Goal: Transaction & Acquisition: Purchase product/service

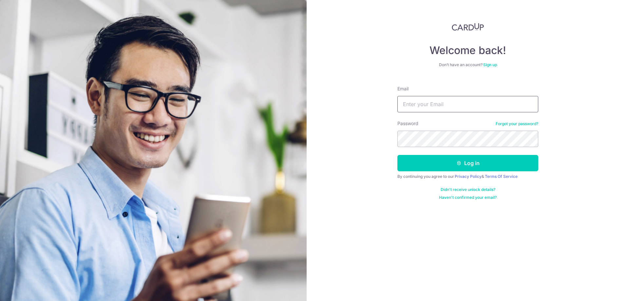
type input "joel.kwanjw@gmail.com"
click at [398, 155] on button "Log in" at bounding box center [468, 163] width 141 height 16
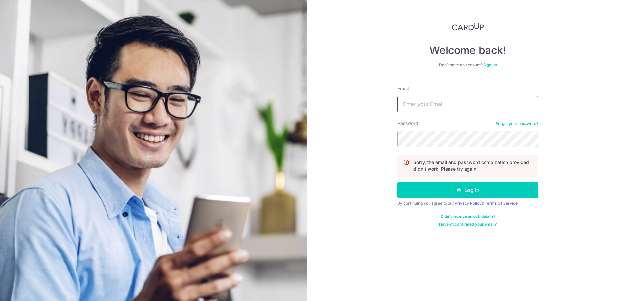
click at [459, 109] on input "Email" at bounding box center [468, 104] width 141 height 16
type input "[PERSON_NAME][EMAIL_ADDRESS][DOMAIN_NAME]"
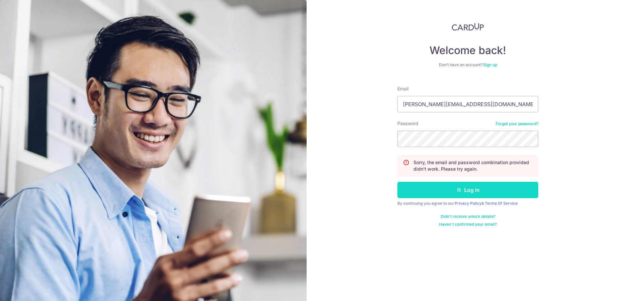
click at [469, 186] on button "Log in" at bounding box center [468, 190] width 141 height 16
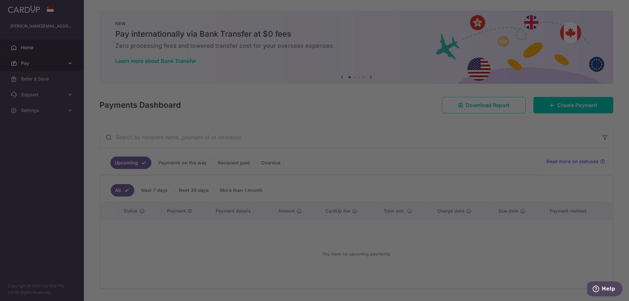
click at [67, 67] on div at bounding box center [318, 152] width 636 height 304
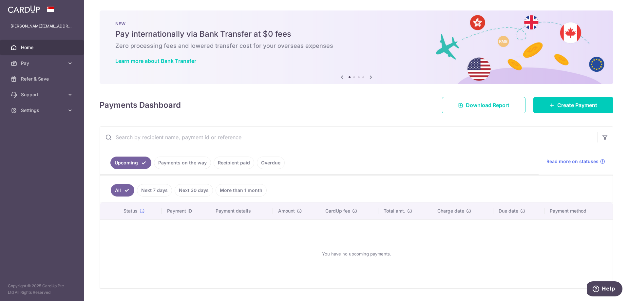
click at [234, 188] on link "More than 1 month" at bounding box center [241, 190] width 51 height 12
click at [188, 162] on link "Payments on the way" at bounding box center [182, 163] width 57 height 12
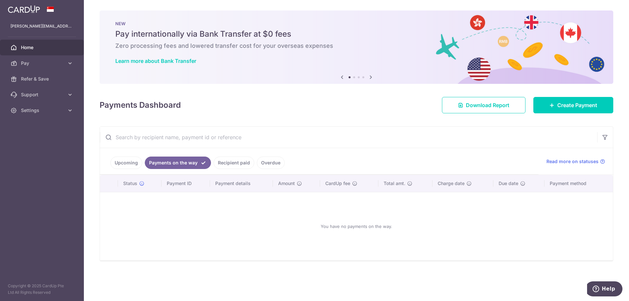
click at [229, 162] on link "Recipient paid" at bounding box center [234, 163] width 41 height 12
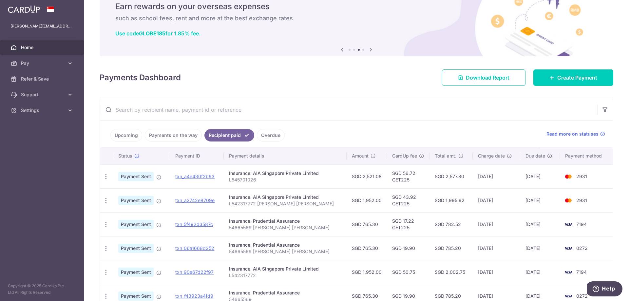
scroll to position [16, 0]
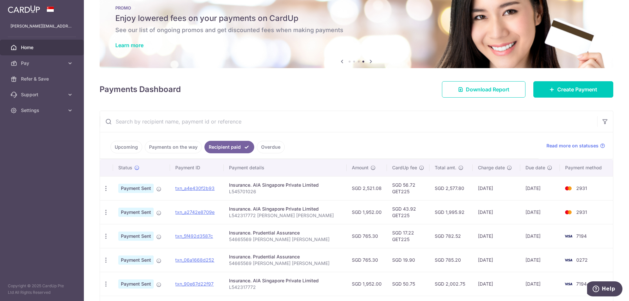
click at [270, 146] on link "Overdue" at bounding box center [271, 147] width 28 height 12
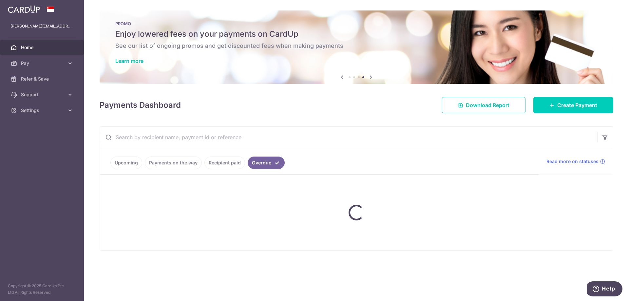
scroll to position [0, 0]
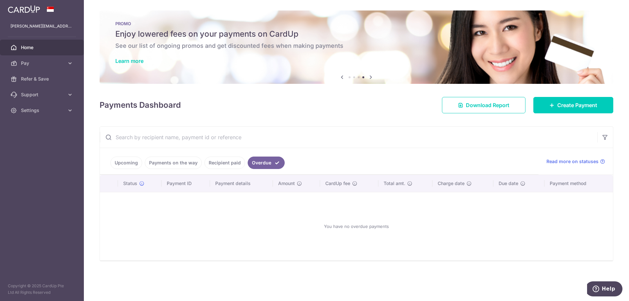
click at [232, 159] on link "Recipient paid" at bounding box center [225, 163] width 41 height 12
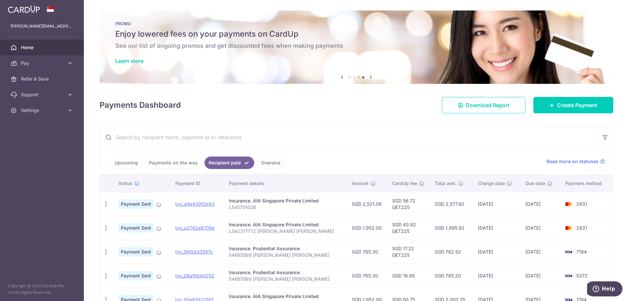
click at [194, 166] on link "Payments on the way" at bounding box center [173, 163] width 57 height 12
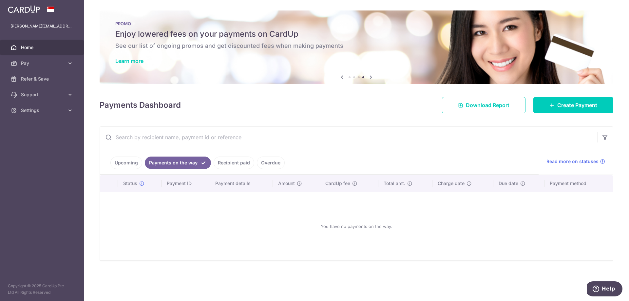
click at [227, 165] on link "Recipient paid" at bounding box center [234, 163] width 41 height 12
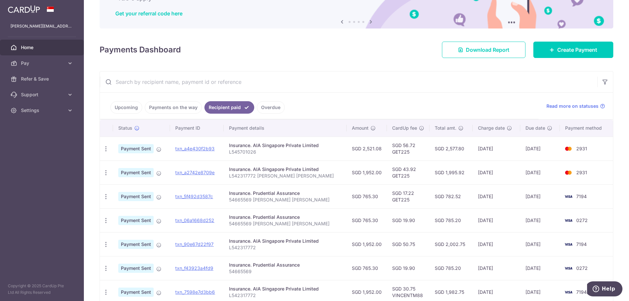
scroll to position [49, 0]
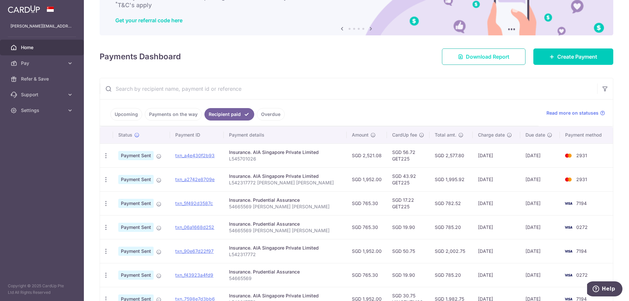
click at [498, 61] on link "Download Report" at bounding box center [484, 57] width 84 height 16
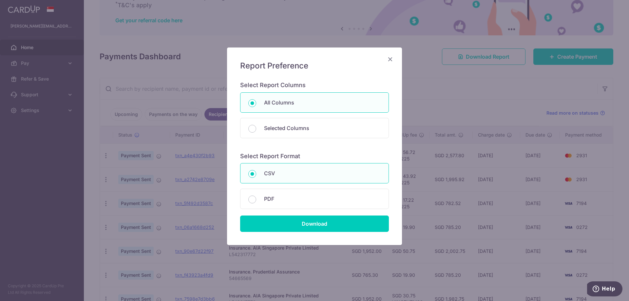
click at [390, 61] on icon "Close" at bounding box center [391, 59] width 8 height 8
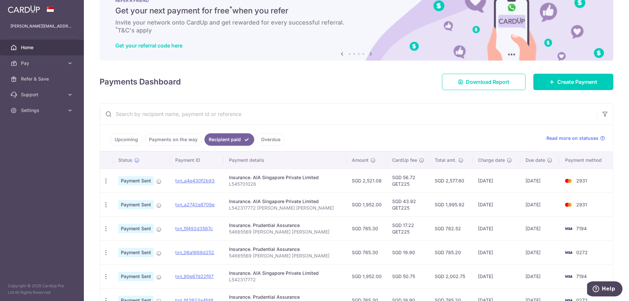
scroll to position [33, 0]
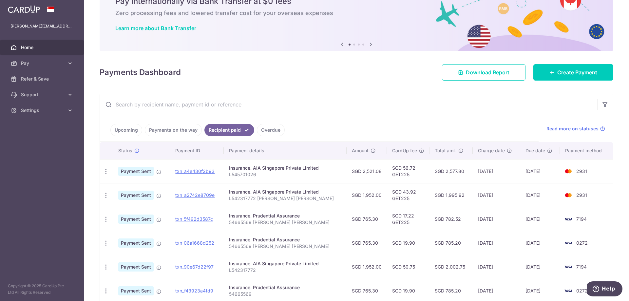
click at [137, 132] on link "Upcoming" at bounding box center [126, 130] width 32 height 12
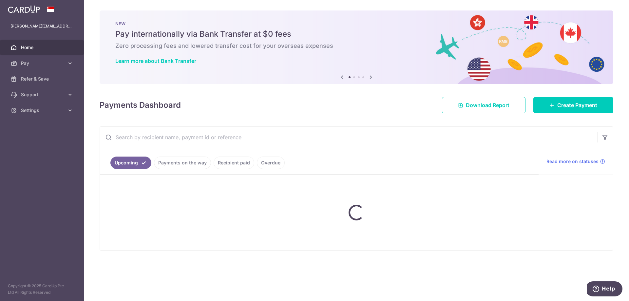
scroll to position [0, 0]
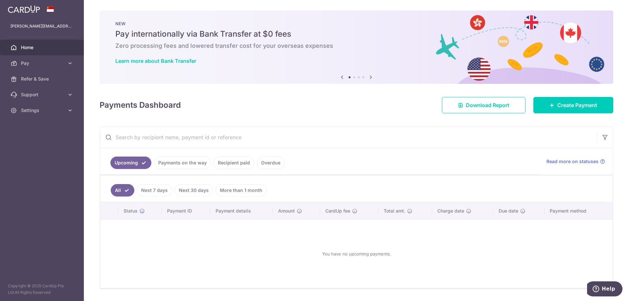
click at [187, 163] on link "Payments on the way" at bounding box center [182, 163] width 57 height 12
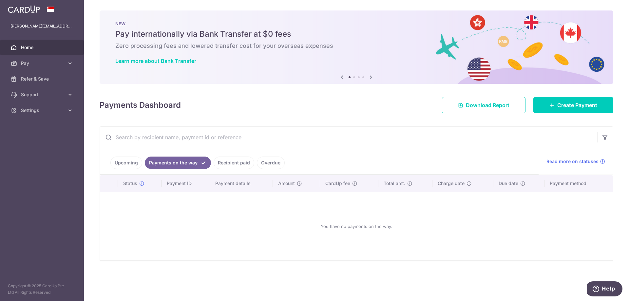
click at [230, 163] on link "Recipient paid" at bounding box center [234, 163] width 41 height 12
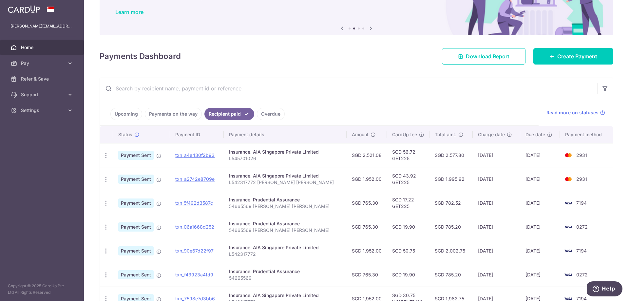
scroll to position [16, 0]
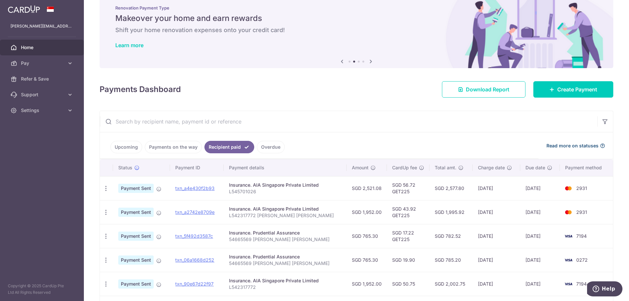
click at [548, 147] on span "Read more on statuses" at bounding box center [573, 146] width 52 height 7
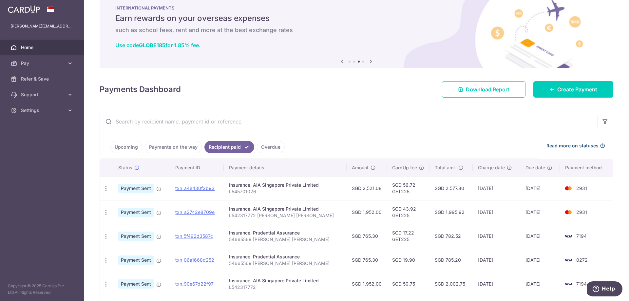
scroll to position [0, 0]
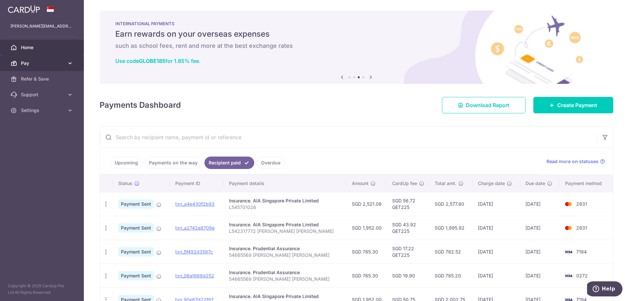
click at [26, 61] on span "Pay" at bounding box center [42, 63] width 43 height 7
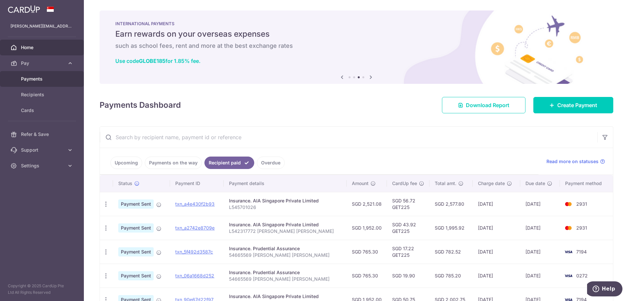
click at [30, 72] on link "Payments" at bounding box center [42, 79] width 84 height 16
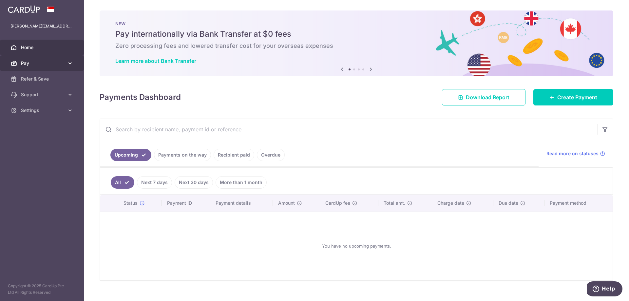
click at [34, 63] on span "Pay" at bounding box center [42, 63] width 43 height 7
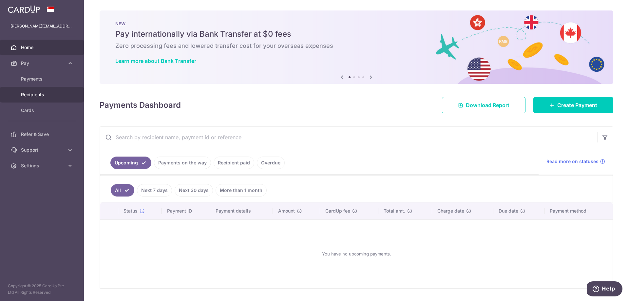
click at [26, 92] on span "Recipients" at bounding box center [42, 94] width 43 height 7
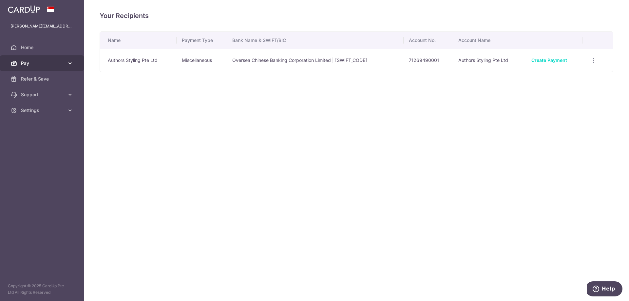
click at [49, 62] on span "Pay" at bounding box center [42, 63] width 43 height 7
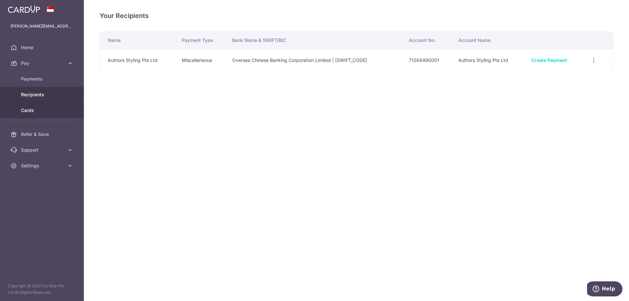
click at [31, 109] on span "Cards" at bounding box center [42, 110] width 43 height 7
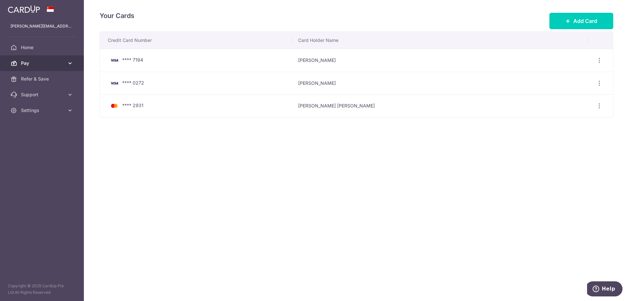
click at [49, 66] on span "Pay" at bounding box center [42, 63] width 43 height 7
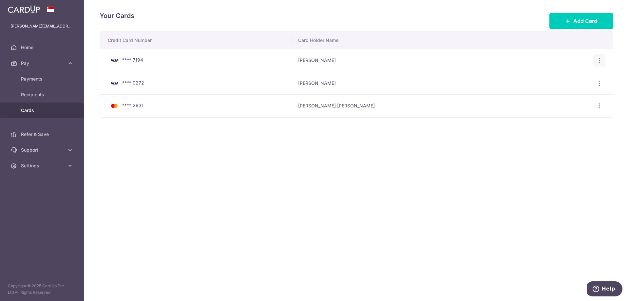
click at [602, 59] on icon "button" at bounding box center [599, 60] width 7 height 7
click at [562, 94] on span "Delete" at bounding box center [577, 94] width 45 height 8
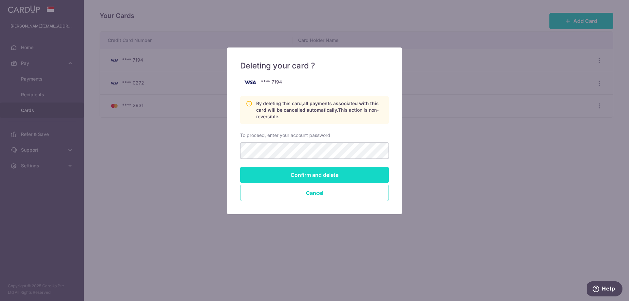
click at [320, 172] on input "Confirm and delete" at bounding box center [314, 175] width 149 height 16
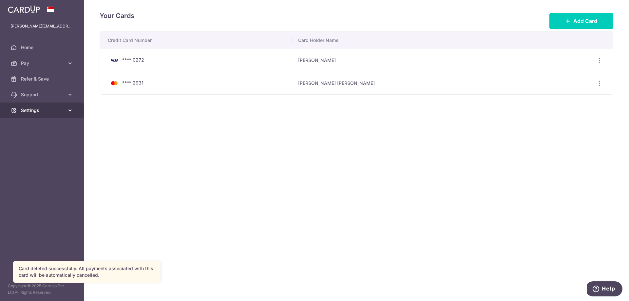
click at [68, 107] on link "Settings" at bounding box center [42, 111] width 84 height 16
click at [36, 122] on link "Account" at bounding box center [42, 126] width 84 height 16
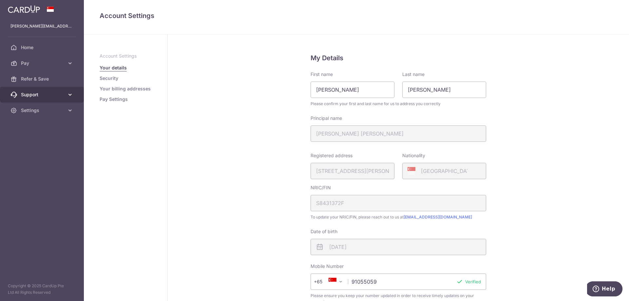
click at [63, 95] on span "Support" at bounding box center [42, 94] width 43 height 7
click at [54, 108] on span "FAQ" at bounding box center [42, 110] width 43 height 7
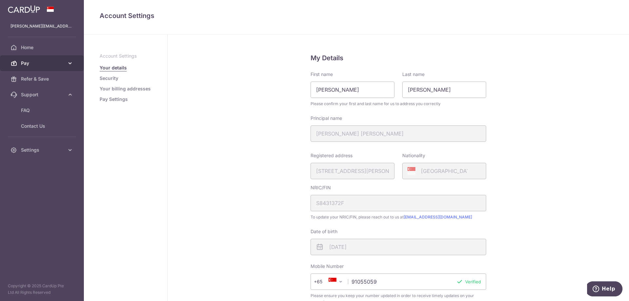
click at [22, 61] on span "Pay" at bounding box center [42, 63] width 43 height 7
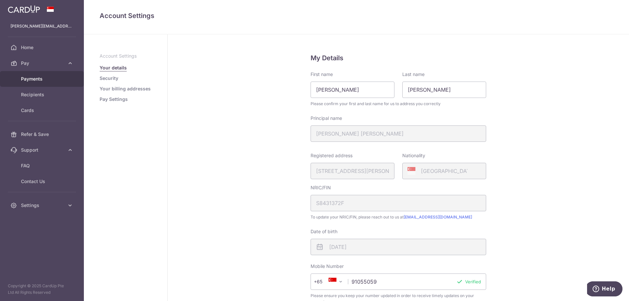
click at [26, 74] on link "Payments" at bounding box center [42, 79] width 84 height 16
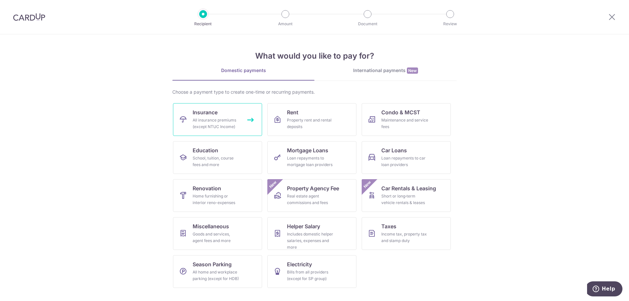
click at [234, 125] on div "All insurance premiums (except NTUC Income)" at bounding box center [216, 123] width 47 height 13
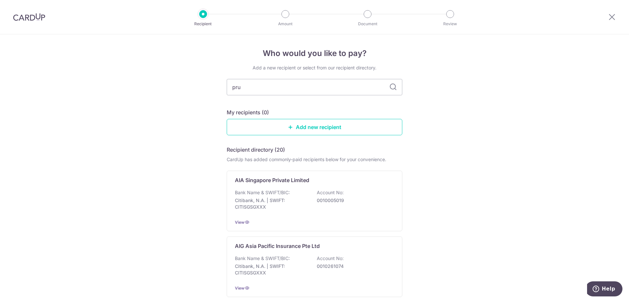
type input "prud"
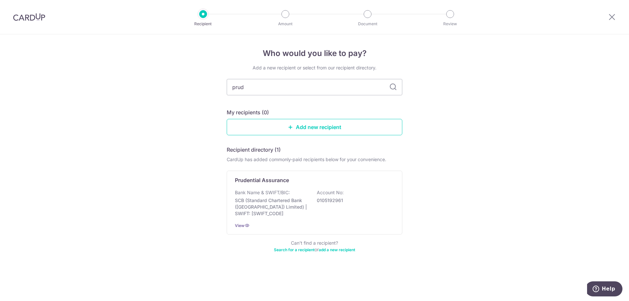
drag, startPoint x: 277, startPoint y: 90, endPoint x: 156, endPoint y: 84, distance: 121.1
click at [156, 84] on div "Who would you like to pay? Add a new recipient or select from our recipient dir…" at bounding box center [314, 167] width 629 height 267
type input "aia"
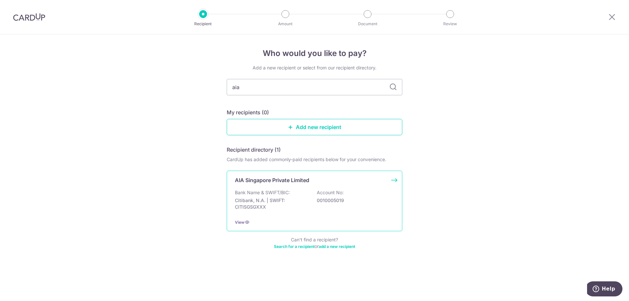
click at [352, 184] on div "AIA Singapore Private Limited" at bounding box center [310, 180] width 151 height 8
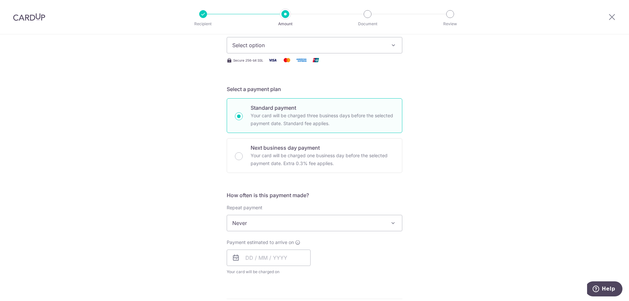
scroll to position [98, 0]
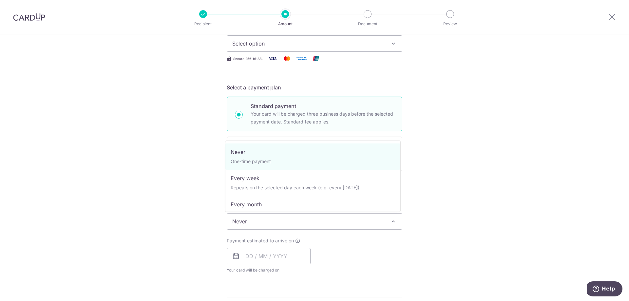
click at [390, 224] on span at bounding box center [393, 222] width 8 height 8
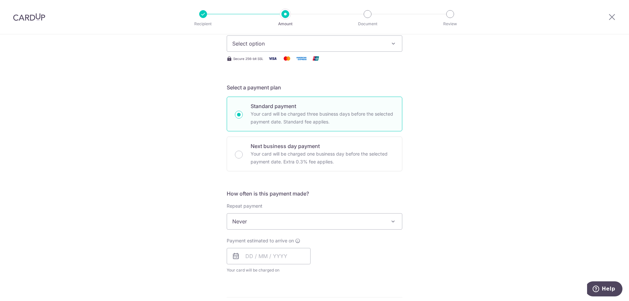
click at [288, 47] on span "Select option" at bounding box center [308, 44] width 153 height 8
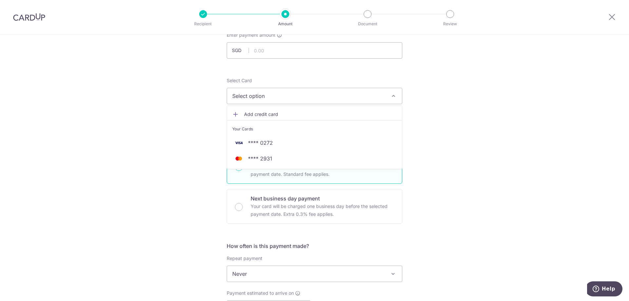
scroll to position [33, 0]
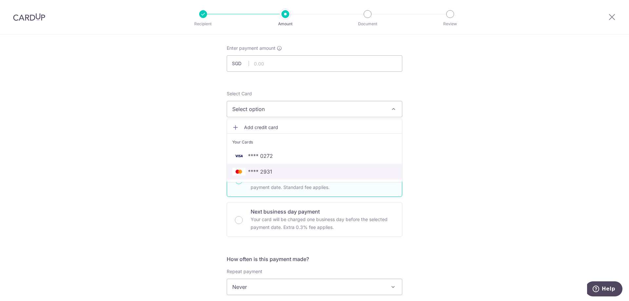
click at [326, 166] on link "**** 2931" at bounding box center [314, 172] width 175 height 16
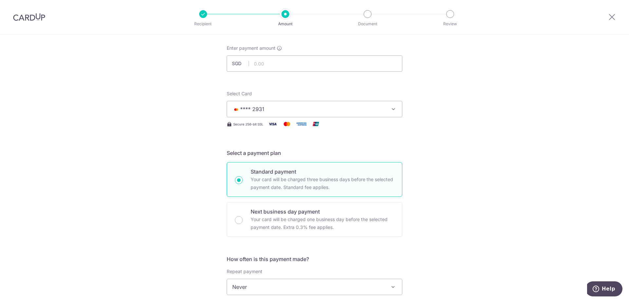
click at [519, 181] on div "Tell us more about your payment Enter payment amount SGD Select Card **** 2931 …" at bounding box center [314, 298] width 629 height 593
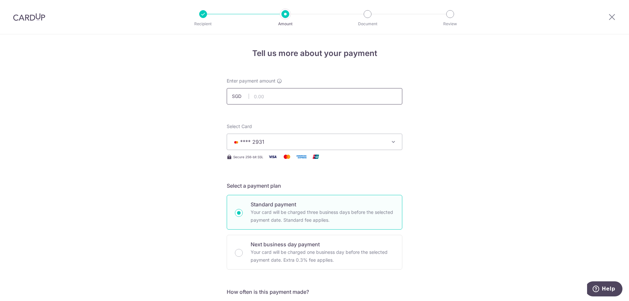
click at [293, 98] on input "text" at bounding box center [315, 96] width 176 height 16
type input "1,952.00"
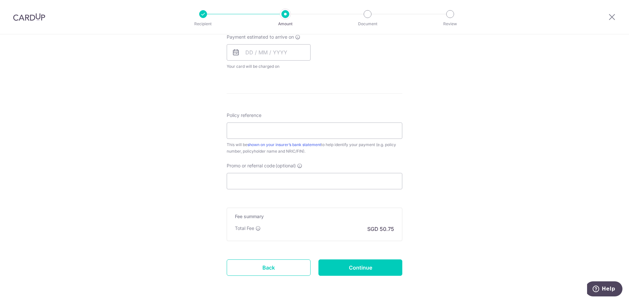
scroll to position [326, 0]
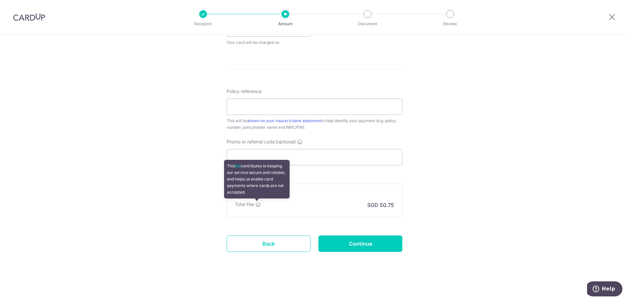
click at [256, 203] on icon at bounding box center [258, 204] width 5 height 5
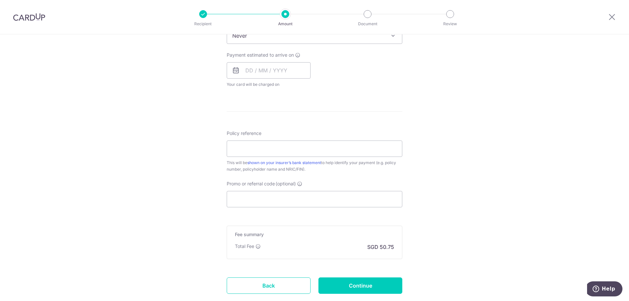
scroll to position [295, 0]
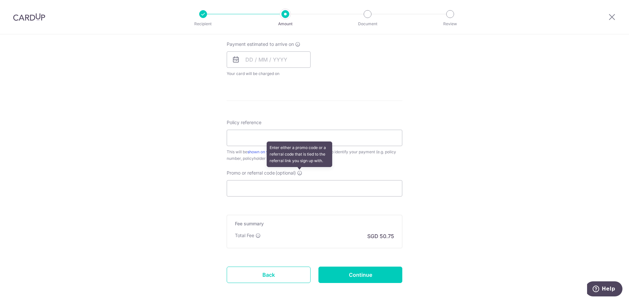
click at [299, 174] on icon at bounding box center [299, 172] width 5 height 5
click at [299, 180] on input "Promo or referral code (optional) Enter either a promo code or a referral code …" at bounding box center [315, 188] width 176 height 16
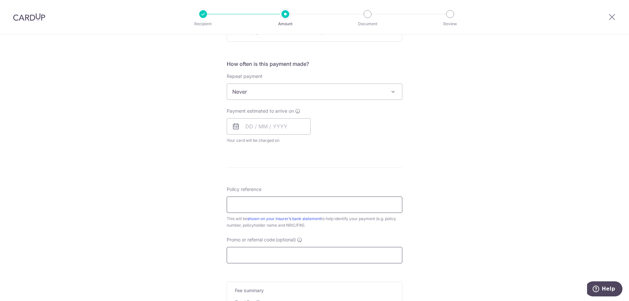
scroll to position [229, 0]
click at [275, 200] on input "Policy reference" at bounding box center [315, 203] width 176 height 16
paste input "OFF225"
type input "OFF225"
click at [493, 142] on div "Tell us more about your payment Enter payment amount SGD 1,952.00 1952.00 Selec…" at bounding box center [314, 101] width 629 height 593
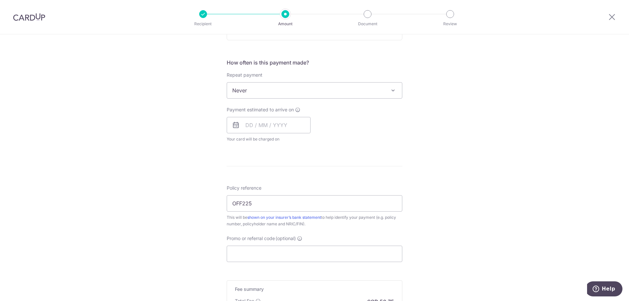
scroll to position [326, 0]
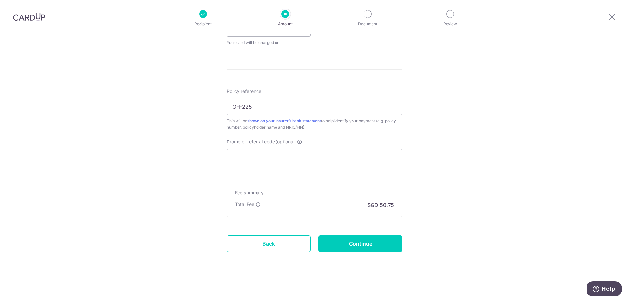
click at [541, 185] on div "Tell us more about your payment Enter payment amount SGD 1,952.00 1952.00 Selec…" at bounding box center [314, 4] width 629 height 593
click at [271, 152] on input "Promo or referral code (optional)" at bounding box center [315, 157] width 176 height 16
drag, startPoint x: 264, startPoint y: 109, endPoint x: 177, endPoint y: 104, distance: 86.7
click at [177, 104] on div "Tell us more about your payment Enter payment amount SGD 1,952.00 1952.00 Selec…" at bounding box center [314, 4] width 629 height 593
click at [247, 163] on input "Promo or referral code (optional)" at bounding box center [315, 157] width 176 height 16
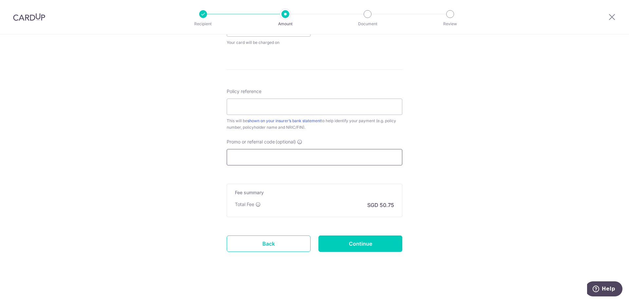
paste input "OFF225"
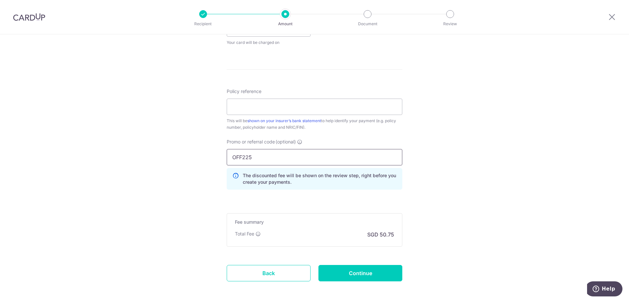
type input "OFF225"
click at [452, 163] on div "Tell us more about your payment Enter payment amount SGD 1,952.00 1952.00 Selec…" at bounding box center [314, 19] width 629 height 623
click at [311, 108] on input "Policy reference" at bounding box center [315, 107] width 176 height 16
paste input "L542317772"
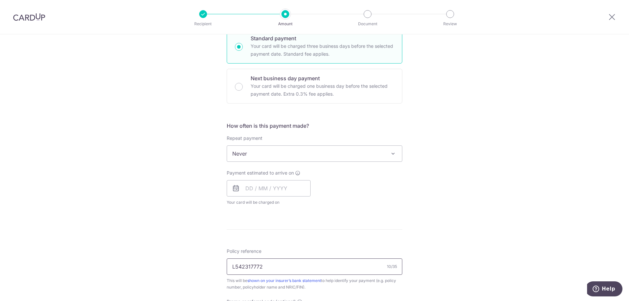
scroll to position [162, 0]
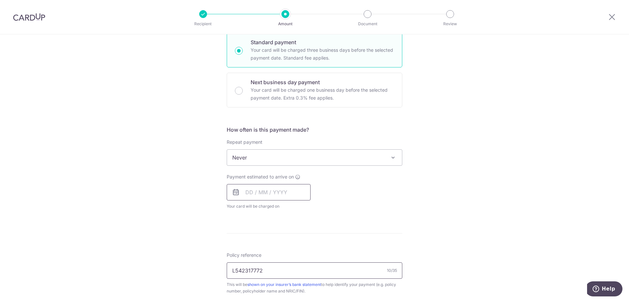
type input "L542317772"
click at [244, 199] on input "text" at bounding box center [269, 192] width 84 height 16
click at [290, 238] on link "2" at bounding box center [293, 239] width 10 height 10
type input "[DATE]"
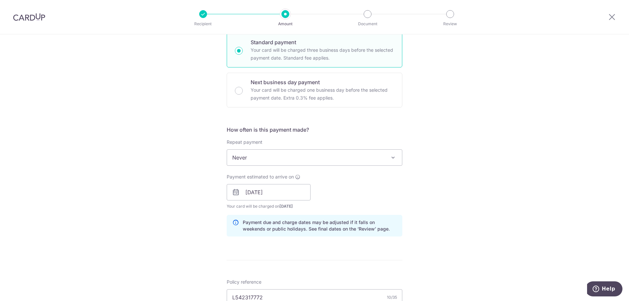
click at [543, 227] on div "Tell us more about your payment Enter payment amount SGD 1,952.00 1952.00 Selec…" at bounding box center [314, 196] width 629 height 649
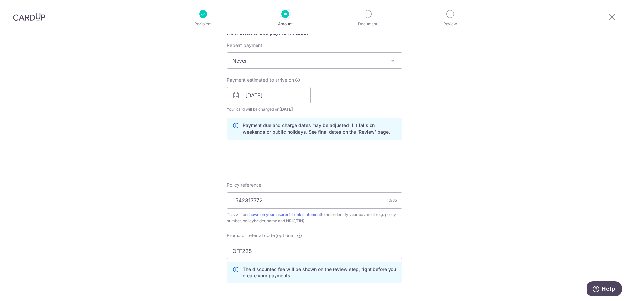
scroll to position [262, 0]
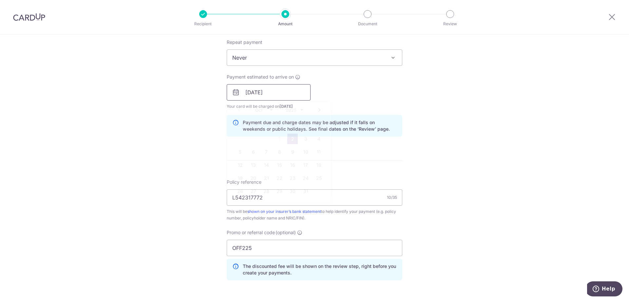
click at [293, 95] on input "[DATE]" at bounding box center [269, 92] width 84 height 16
click at [482, 123] on div "Tell us more about your payment Enter payment amount SGD 1,952.00 1952.00 Selec…" at bounding box center [314, 96] width 629 height 649
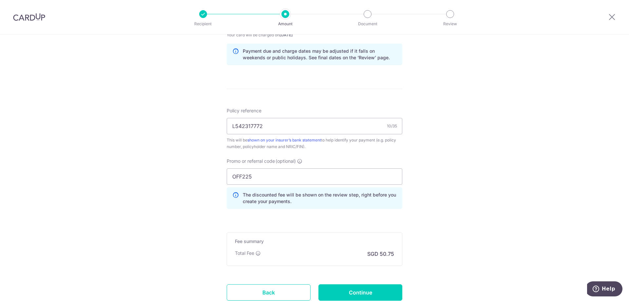
scroll to position [383, 0]
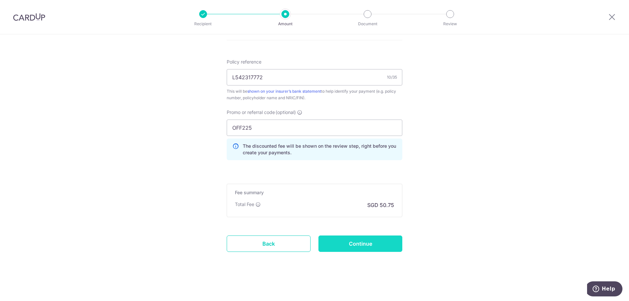
click at [361, 246] on input "Continue" at bounding box center [361, 244] width 84 height 16
type input "Create Schedule"
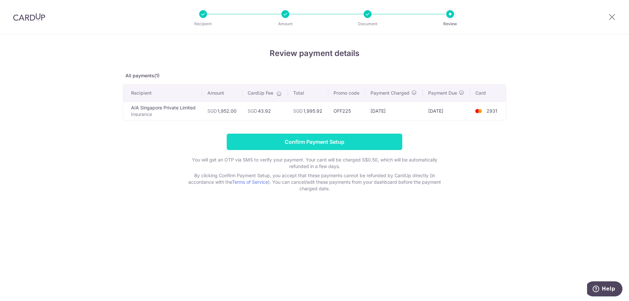
click at [348, 144] on input "Confirm Payment Setup" at bounding box center [315, 142] width 176 height 16
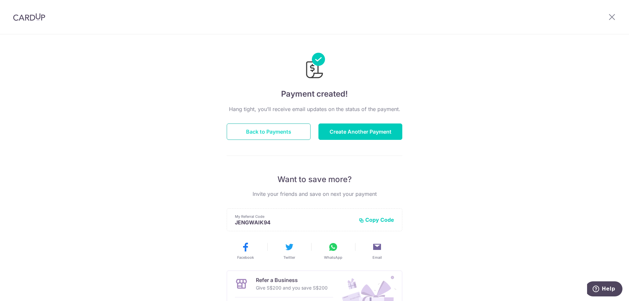
click at [263, 136] on button "Back to Payments" at bounding box center [269, 132] width 84 height 16
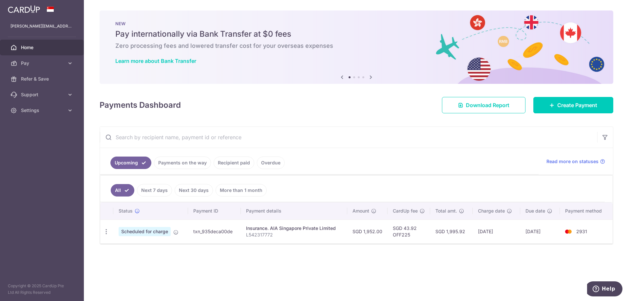
click at [149, 232] on span "Scheduled for charge" at bounding box center [145, 231] width 52 height 9
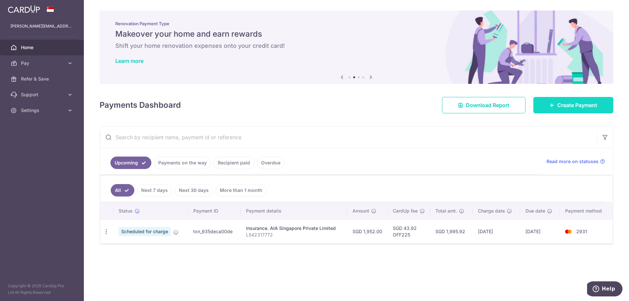
click at [581, 103] on span "Create Payment" at bounding box center [578, 105] width 40 height 8
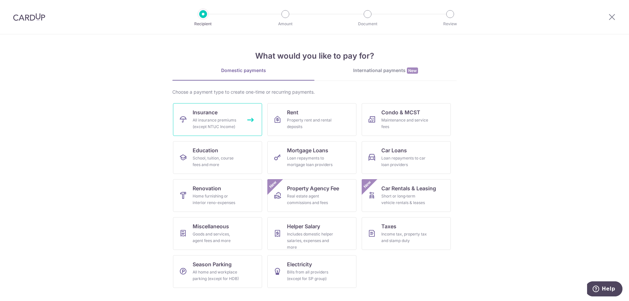
click at [227, 123] on div "All insurance premiums (except NTUC Income)" at bounding box center [216, 123] width 47 height 13
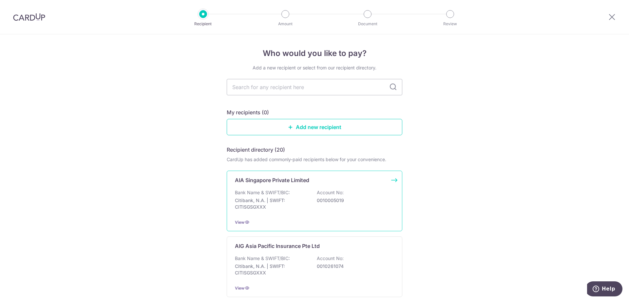
click at [284, 182] on p "AIA Singapore Private Limited" at bounding box center [272, 180] width 74 height 8
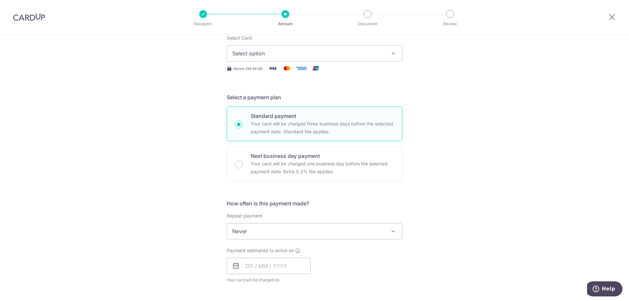
scroll to position [98, 0]
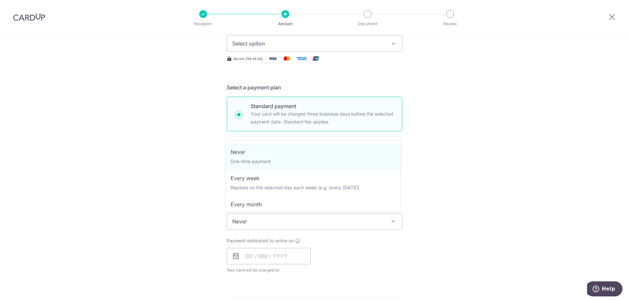
click at [390, 221] on span at bounding box center [393, 222] width 8 height 8
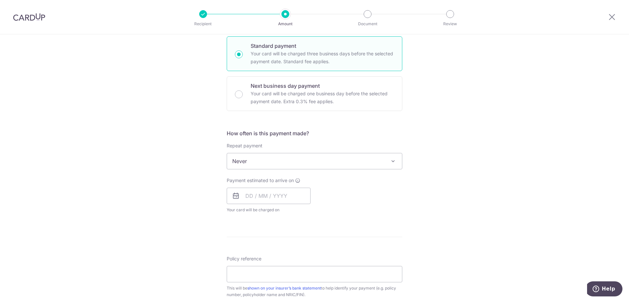
scroll to position [164, 0]
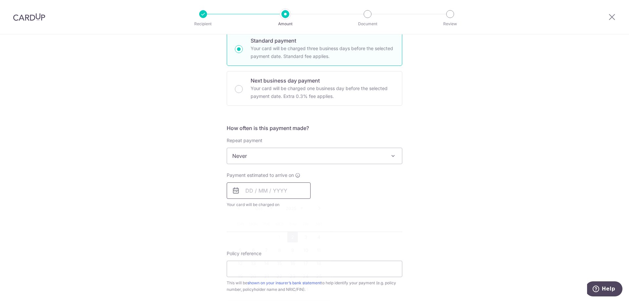
click at [252, 190] on input "text" at bounding box center [269, 191] width 84 height 16
click at [237, 249] on link "5" at bounding box center [240, 250] width 10 height 10
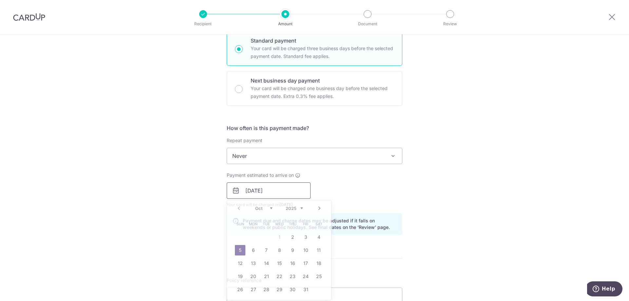
click at [279, 188] on input "05/10/2025" at bounding box center [269, 191] width 84 height 16
click at [291, 238] on link "2" at bounding box center [293, 237] width 10 height 10
type input "[DATE]"
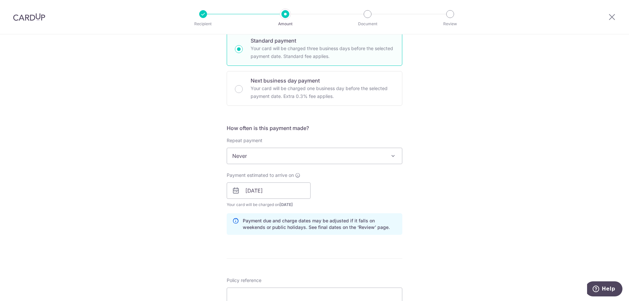
click at [484, 193] on div "Tell us more about your payment Enter payment amount SGD Select Card Select opt…" at bounding box center [314, 181] width 629 height 620
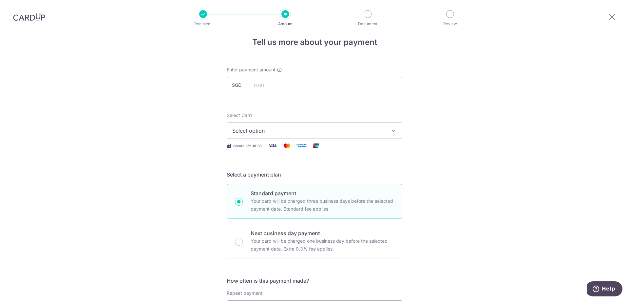
scroll to position [0, 0]
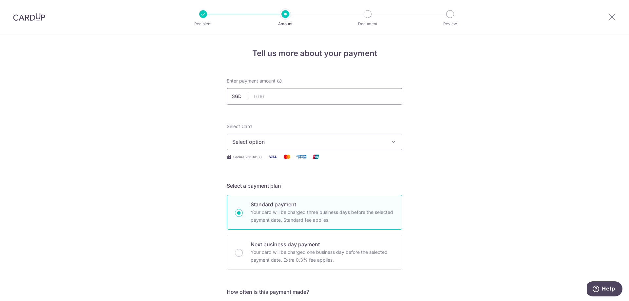
click at [308, 101] on input "text" at bounding box center [315, 96] width 176 height 16
type input "2,601.54"
click at [275, 138] on span "Select option" at bounding box center [308, 142] width 153 height 8
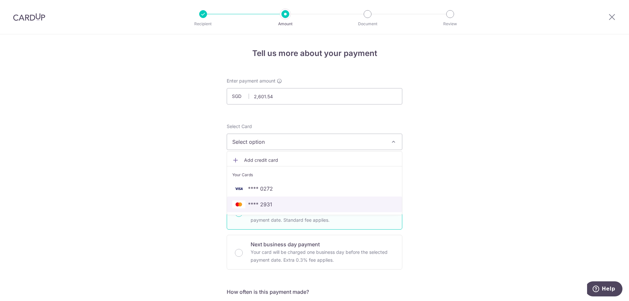
click at [267, 201] on span "**** 2931" at bounding box center [260, 205] width 24 height 8
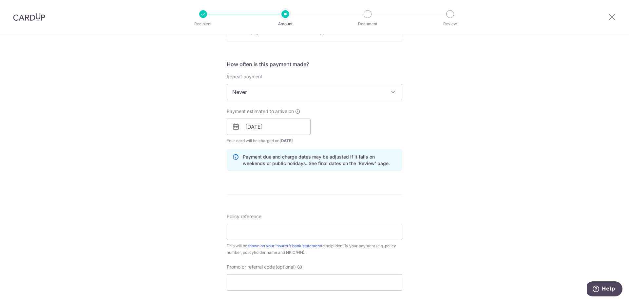
scroll to position [229, 0]
click at [312, 245] on link "shown on your insurer’s bank statement" at bounding box center [285, 244] width 74 height 5
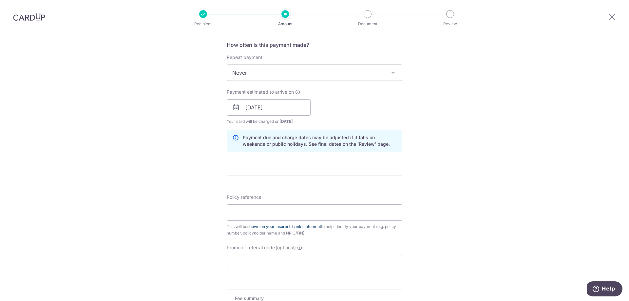
scroll to position [295, 0]
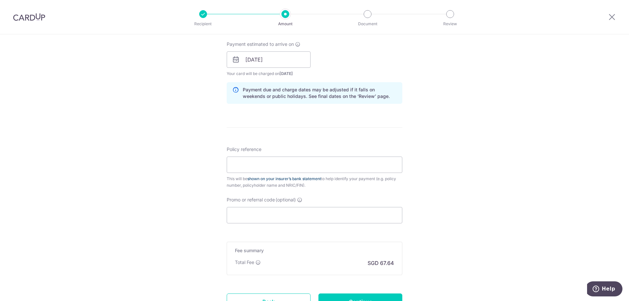
click at [310, 179] on link "shown on your insurer’s bank statement" at bounding box center [285, 178] width 74 height 5
click at [270, 168] on input "Policy reference" at bounding box center [315, 165] width 176 height 16
paste input "L545701026"
type input "L545701026"
click at [290, 213] on input "Promo or referral code (optional)" at bounding box center [315, 215] width 176 height 16
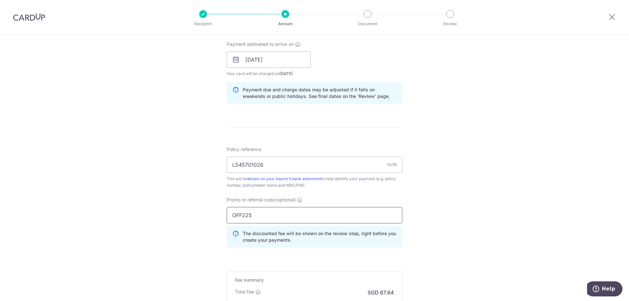
type input "OFF225"
click at [497, 215] on div "Tell us more about your payment Enter payment amount SGD 2,601.54 2601.54 Selec…" at bounding box center [314, 63] width 629 height 649
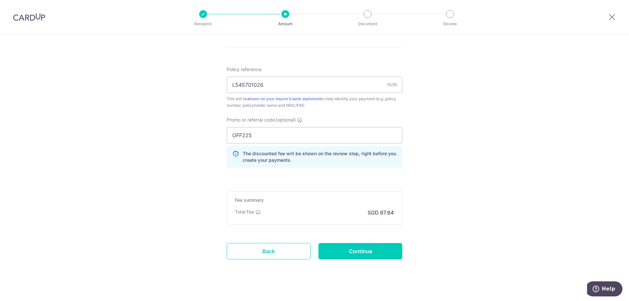
scroll to position [383, 0]
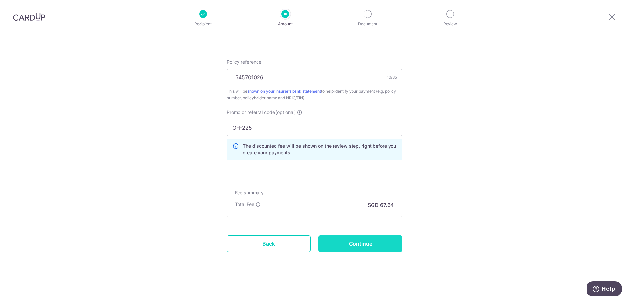
click at [381, 241] on input "Continue" at bounding box center [361, 244] width 84 height 16
type input "Create Schedule"
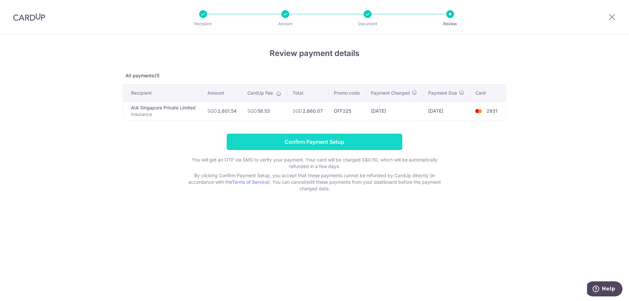
click at [346, 141] on input "Confirm Payment Setup" at bounding box center [315, 142] width 176 height 16
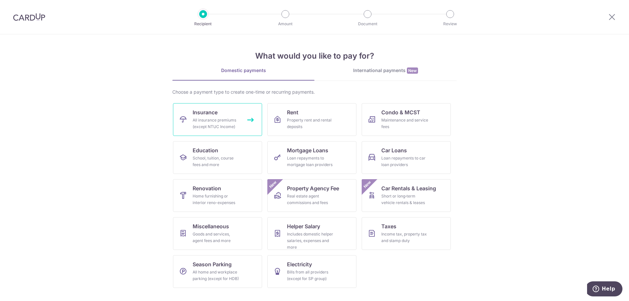
click at [225, 118] on div "All insurance premiums (except NTUC Income)" at bounding box center [216, 123] width 47 height 13
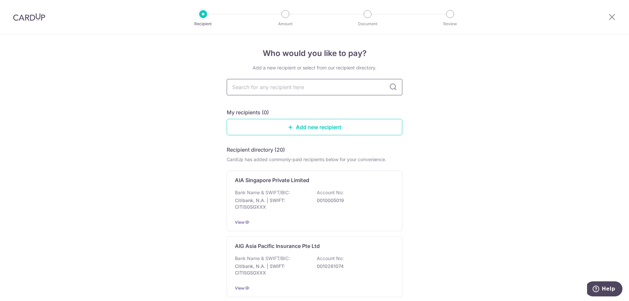
click at [274, 89] on input "text" at bounding box center [315, 87] width 176 height 16
type input "pru"
type input "prude"
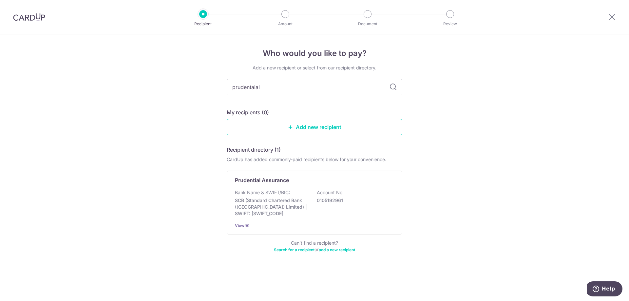
type input "prudentaia"
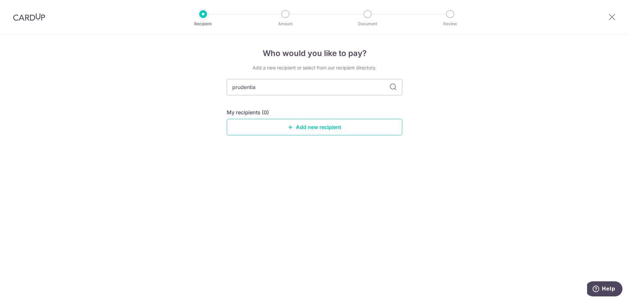
type input "prudential"
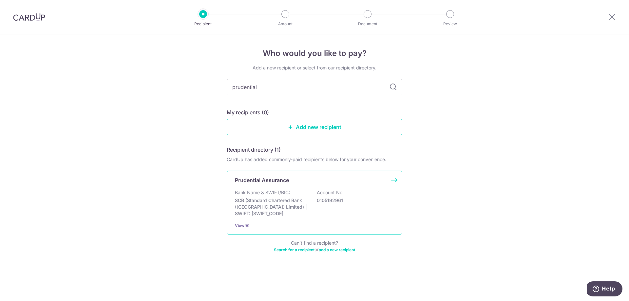
click at [269, 196] on p "Bank Name & SWIFT/BIC:" at bounding box center [262, 192] width 55 height 7
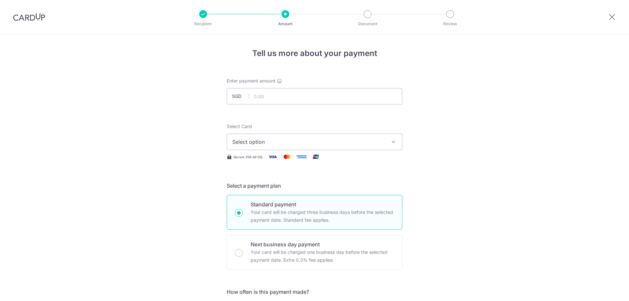
click at [272, 99] on input "text" at bounding box center [315, 96] width 176 height 16
type input "765.30"
click at [293, 143] on span "Select option" at bounding box center [308, 142] width 153 height 8
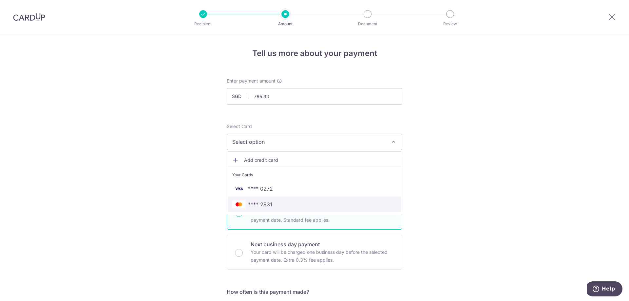
click at [266, 203] on span "**** 2931" at bounding box center [260, 205] width 24 height 8
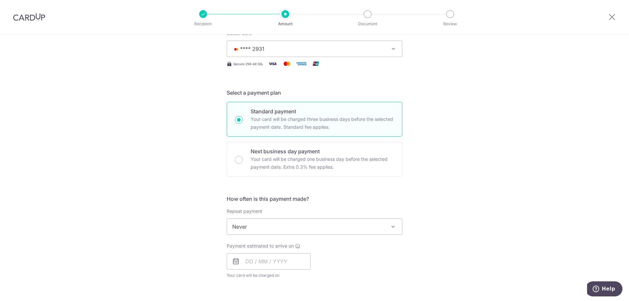
scroll to position [131, 0]
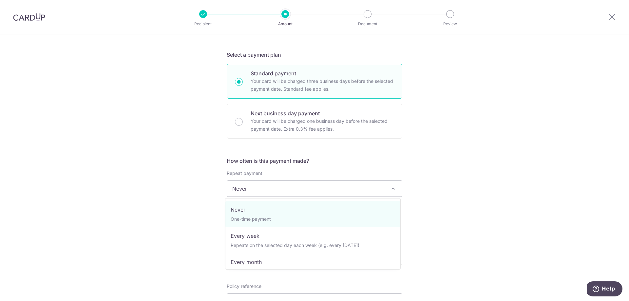
click at [338, 185] on span "Never" at bounding box center [314, 189] width 175 height 16
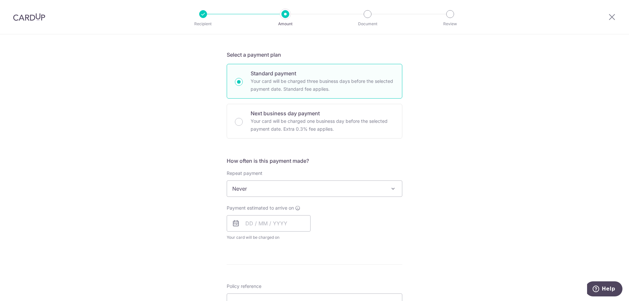
click at [475, 208] on div "Tell us more about your payment Enter payment amount SGD 765.30 765.30 Select C…" at bounding box center [314, 199] width 629 height 593
click at [264, 219] on input "text" at bounding box center [269, 223] width 84 height 16
click at [294, 269] on link "2" at bounding box center [293, 270] width 10 height 10
type input "02/10/2025"
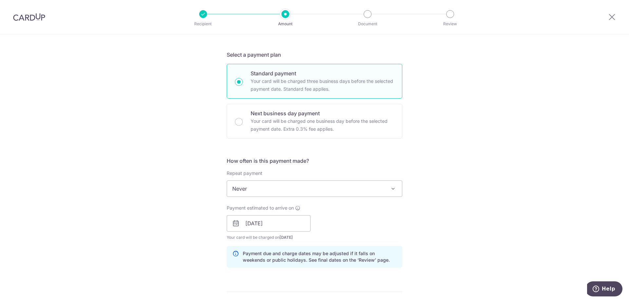
click at [488, 196] on div "Tell us more about your payment Enter payment amount SGD 765.30 765.30 Select C…" at bounding box center [314, 213] width 629 height 620
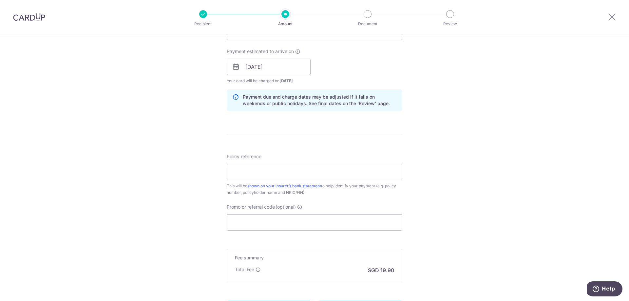
scroll to position [295, 0]
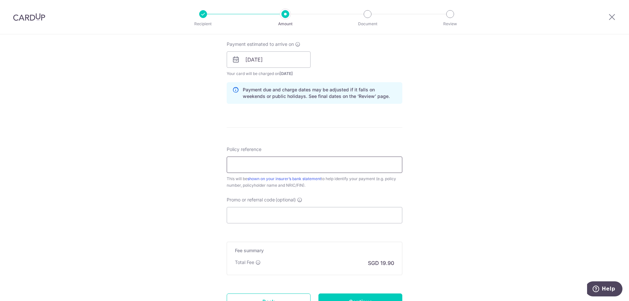
click at [323, 169] on input "Policy reference" at bounding box center [315, 165] width 176 height 16
paste input "54665569"
type input "54665569"
click at [520, 158] on div "Tell us more about your payment Enter payment amount SGD 765.30 765.30 Select C…" at bounding box center [314, 49] width 629 height 620
click at [323, 216] on input "Promo or referral code (optional)" at bounding box center [315, 215] width 176 height 16
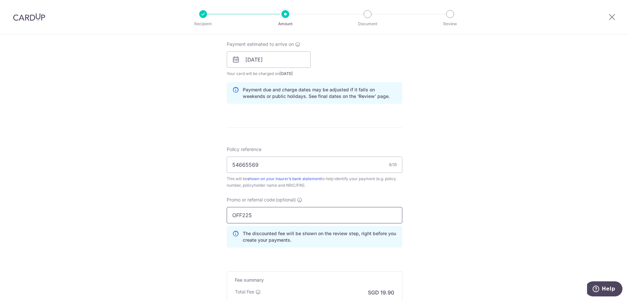
type input "OFF225"
click at [500, 177] on div "Tell us more about your payment Enter payment amount SGD 765.30 765.30 Select C…" at bounding box center [314, 63] width 629 height 649
click at [547, 149] on div "Tell us more about your payment Enter payment amount SGD 765.30 765.30 Select C…" at bounding box center [314, 63] width 629 height 649
click at [281, 169] on input "54665569" at bounding box center [315, 165] width 176 height 16
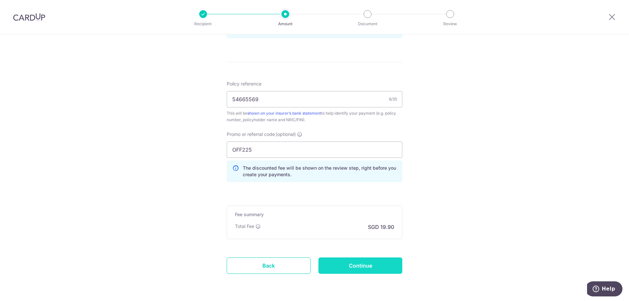
click at [371, 264] on input "Continue" at bounding box center [361, 266] width 84 height 16
type input "Create Schedule"
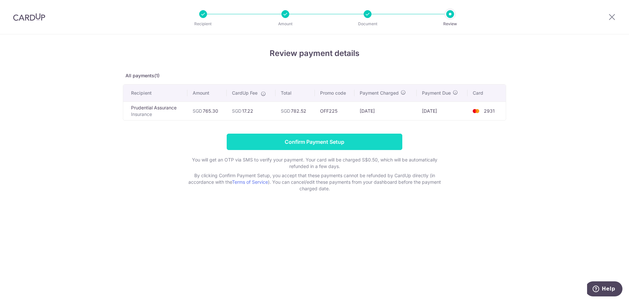
click at [348, 139] on input "Confirm Payment Setup" at bounding box center [315, 142] width 176 height 16
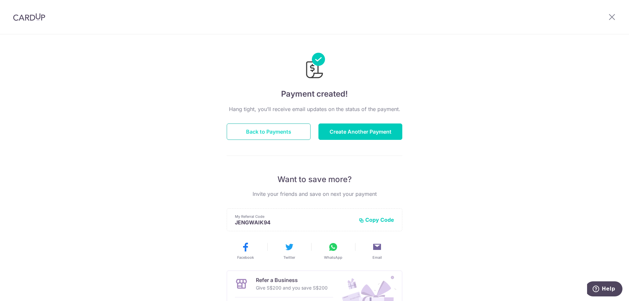
click at [297, 132] on button "Back to Payments" at bounding box center [269, 132] width 84 height 16
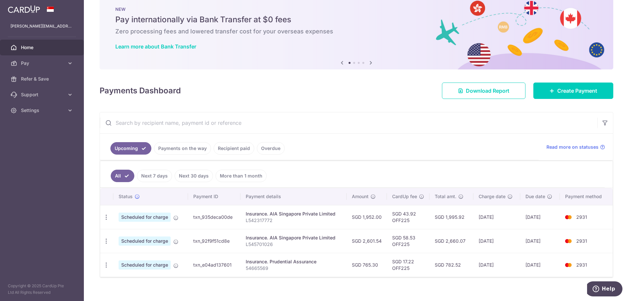
scroll to position [22, 0]
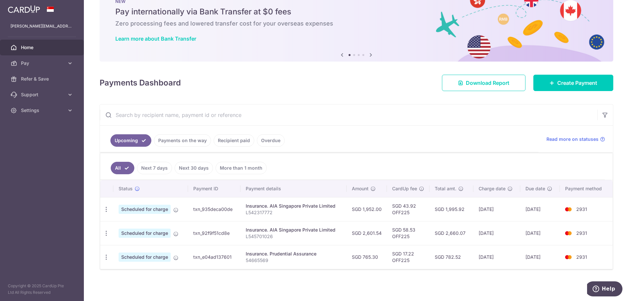
click at [190, 140] on link "Payments on the way" at bounding box center [182, 140] width 57 height 12
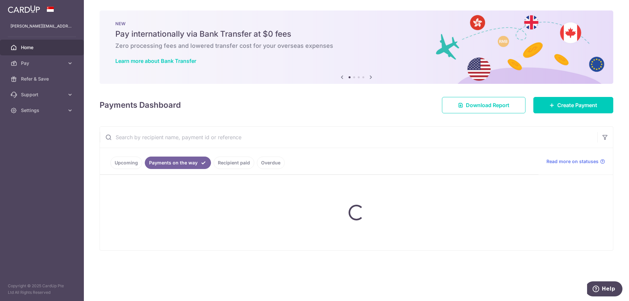
scroll to position [0, 0]
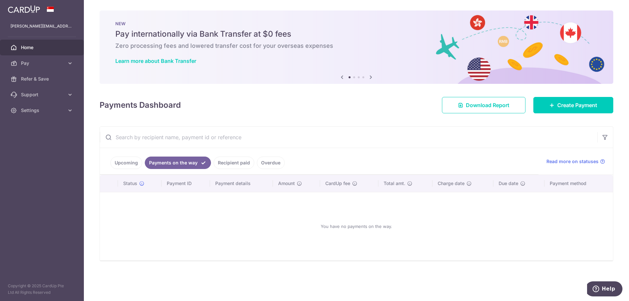
click at [228, 163] on link "Recipient paid" at bounding box center [234, 163] width 41 height 12
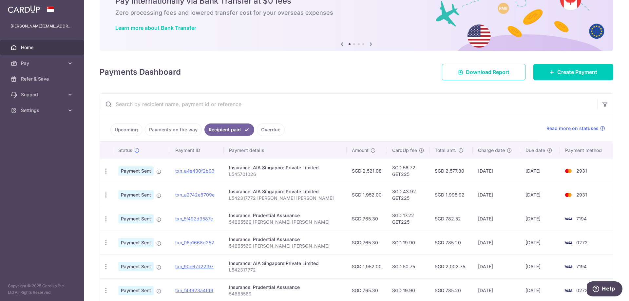
scroll to position [98, 0]
